Goal: Leave review/rating: Leave review/rating

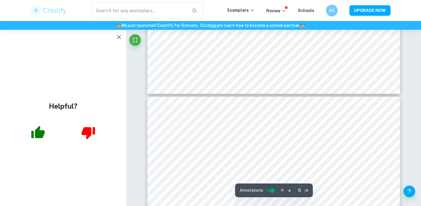
type input "7"
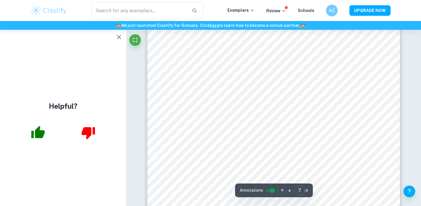
scroll to position [2486, 0]
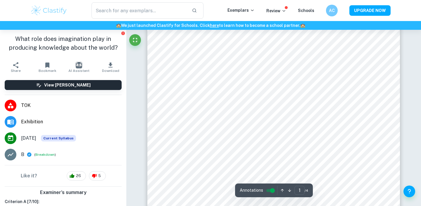
scroll to position [33, 0]
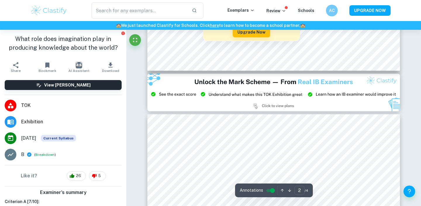
type input "3"
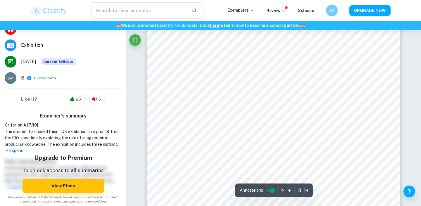
scroll to position [895, 0]
